Goal: Task Accomplishment & Management: Use online tool/utility

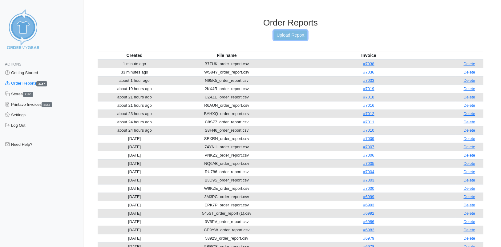
click at [281, 36] on link "Upload Report" at bounding box center [290, 35] width 33 height 10
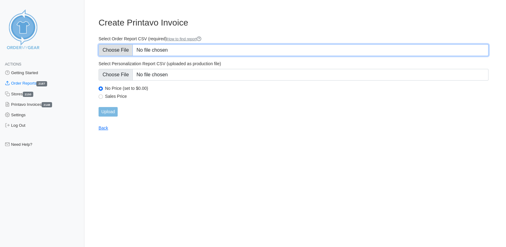
click at [119, 49] on input "Select Order Report CSV (required) How to find report" at bounding box center [294, 50] width 390 height 12
type input "C:\fakepath\QCCRZ_order_report.csv"
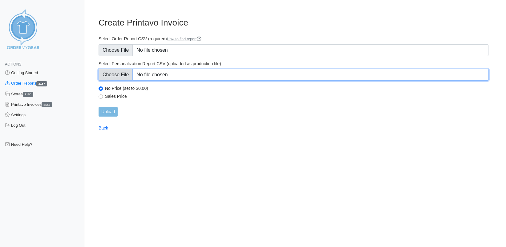
click at [122, 73] on input "Select Personalization Report CSV (uploaded as production file)" at bounding box center [294, 75] width 390 height 12
type input "C:\fakepath\QCCRZ_personalization_report.csv"
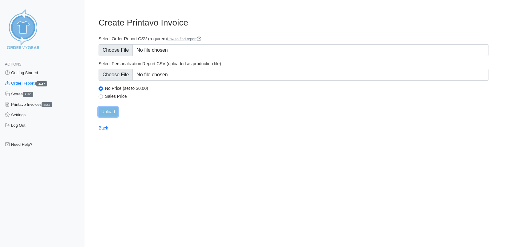
click at [108, 114] on input "Upload" at bounding box center [108, 112] width 19 height 10
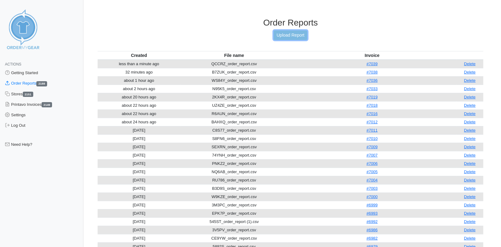
click at [295, 36] on link "Upload Report" at bounding box center [290, 35] width 33 height 10
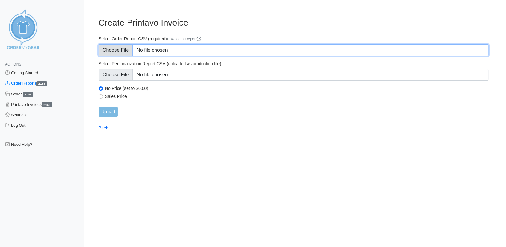
click at [114, 51] on input "Select Order Report CSV (required) How to find report" at bounding box center [294, 50] width 390 height 12
type input "C:\fakepath\2KX4R_order_report (1).csv"
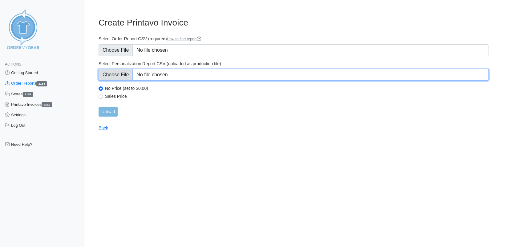
click at [120, 76] on input "Select Personalization Report CSV (uploaded as production file)" at bounding box center [294, 75] width 390 height 12
type input "C:\fakepath\2KX4R_personalization_report (1).csv"
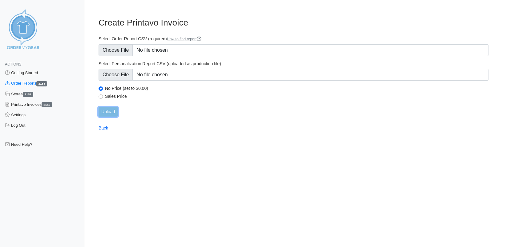
click at [108, 114] on input "Upload" at bounding box center [108, 112] width 19 height 10
